Goal: Task Accomplishment & Management: Manage account settings

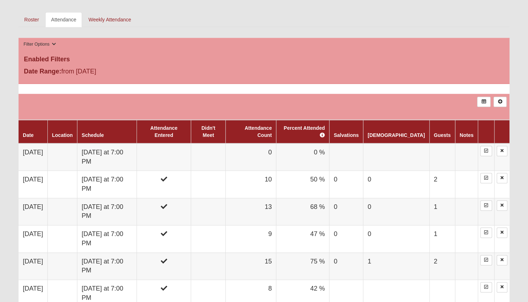
scroll to position [392, 0]
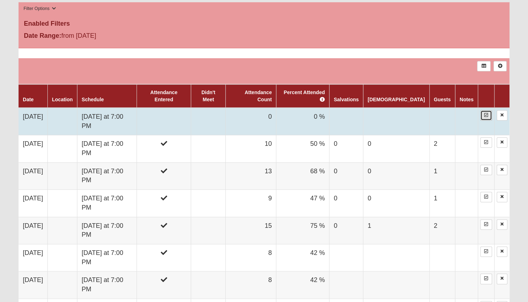
click at [485, 113] on icon at bounding box center [486, 115] width 4 height 4
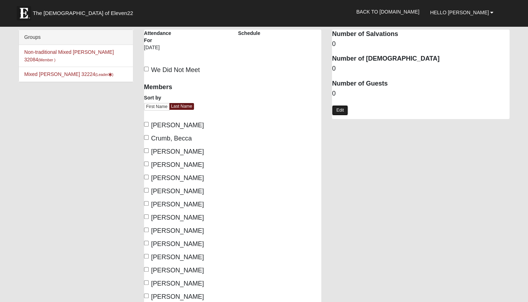
click at [338, 109] on link "Edit" at bounding box center [340, 110] width 16 height 10
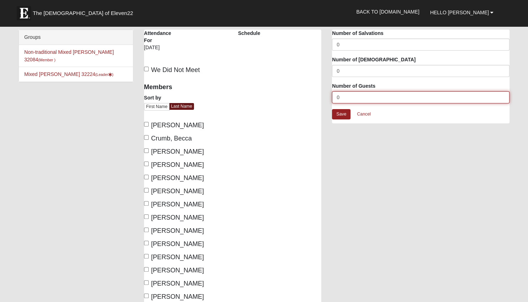
click at [350, 99] on input "0" at bounding box center [420, 97] width 177 height 12
type input "1"
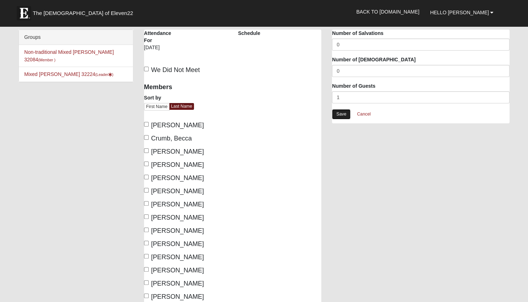
click at [344, 110] on link "Save" at bounding box center [341, 114] width 19 height 10
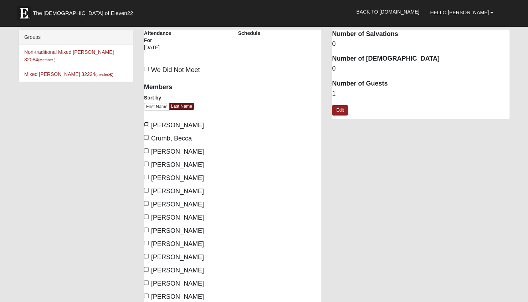
click at [146, 124] on input "[PERSON_NAME]" at bounding box center [146, 124] width 5 height 5
checkbox input "true"
click at [148, 137] on input "Crumb, Becca" at bounding box center [146, 137] width 5 height 5
checkbox input "true"
click at [145, 189] on input "[PERSON_NAME]" at bounding box center [146, 190] width 5 height 5
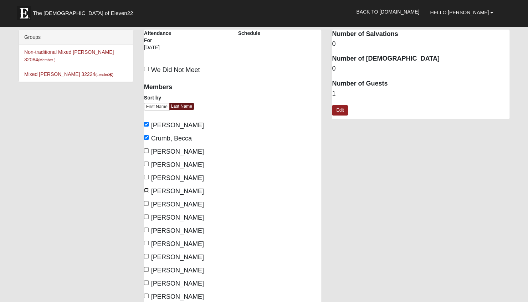
checkbox input "true"
click at [145, 216] on input "[PERSON_NAME]" at bounding box center [146, 216] width 5 height 5
checkbox input "true"
click at [149, 242] on label "[PERSON_NAME]" at bounding box center [174, 244] width 60 height 10
click at [149, 242] on input "[PERSON_NAME]" at bounding box center [146, 242] width 5 height 5
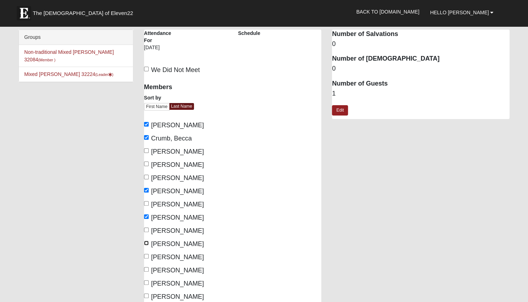
checkbox input "true"
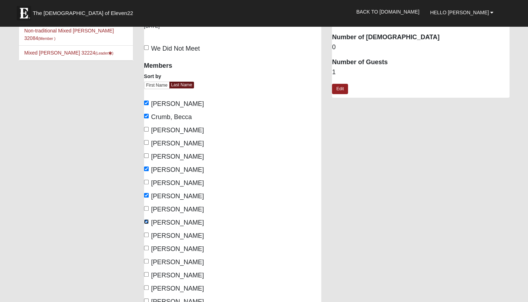
scroll to position [36, 0]
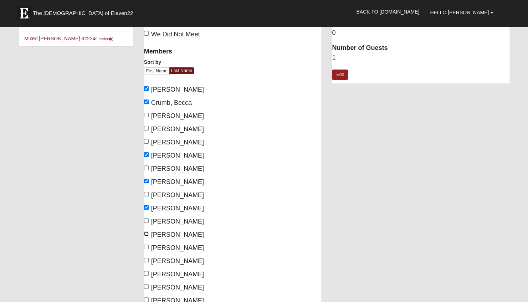
click at [146, 235] on input "[PERSON_NAME]" at bounding box center [146, 233] width 5 height 5
checkbox input "true"
click at [146, 246] on input "[PERSON_NAME]" at bounding box center [146, 246] width 5 height 5
checkbox input "true"
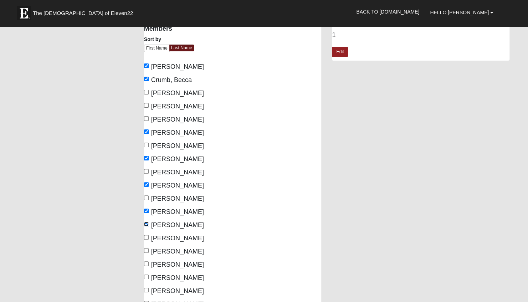
scroll to position [71, 0]
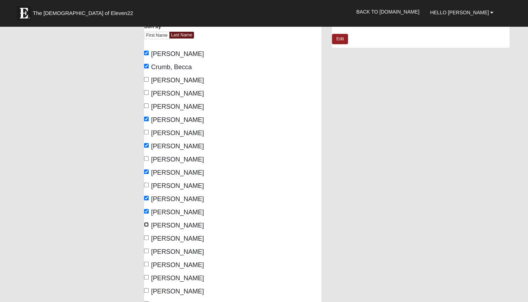
click at [146, 225] on input "[PERSON_NAME]" at bounding box center [146, 224] width 5 height 5
checkbox input "true"
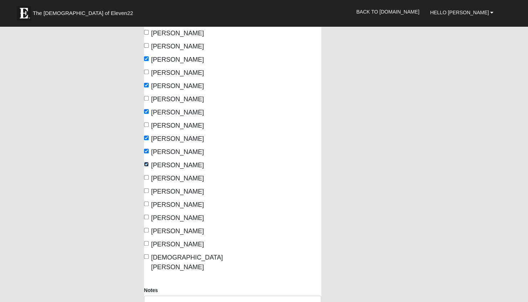
scroll to position [142, 0]
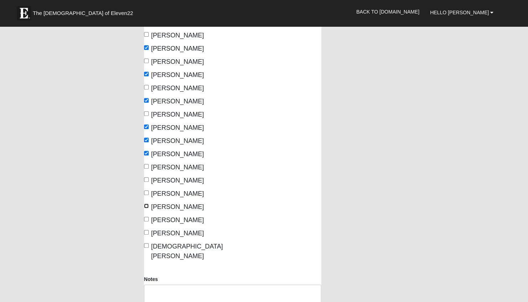
click at [147, 205] on input "[PERSON_NAME]" at bounding box center [146, 205] width 5 height 5
checkbox input "true"
click at [146, 244] on input "[DEMOGRAPHIC_DATA][PERSON_NAME]" at bounding box center [146, 245] width 5 height 5
checkbox input "true"
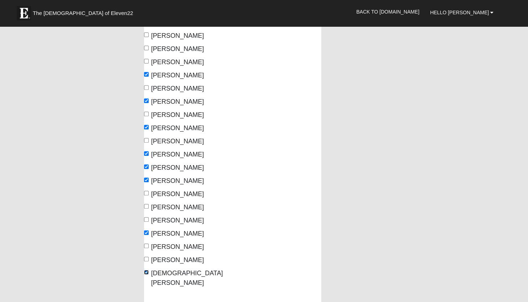
scroll to position [249, 0]
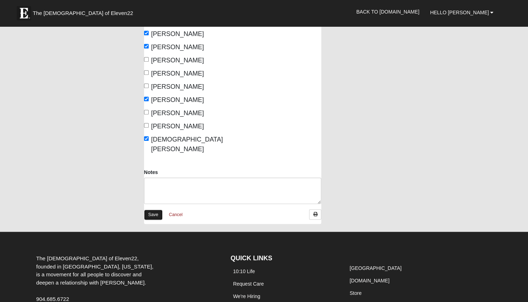
click at [157, 209] on link "Save" at bounding box center [153, 214] width 19 height 10
